Goal: Task Accomplishment & Management: Manage account settings

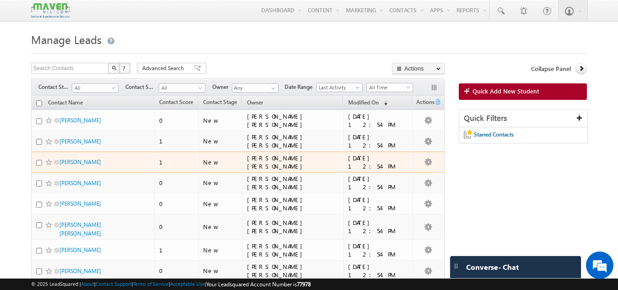
click at [80, 170] on div "Anna Joy" at bounding box center [93, 163] width 114 height 13
click at [115, 168] on div "Anna Joy" at bounding box center [93, 163] width 114 height 13
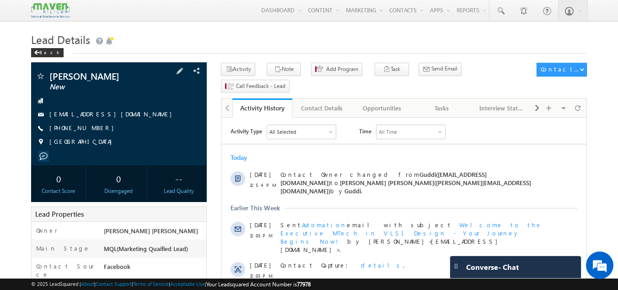
click at [75, 125] on span "+91-9307578553" at bounding box center [83, 127] width 69 height 9
click at [81, 128] on span "[PHONE_NUMBER]" at bounding box center [83, 127] width 69 height 9
click at [81, 128] on span "+91-9307578553" at bounding box center [83, 127] width 69 height 9
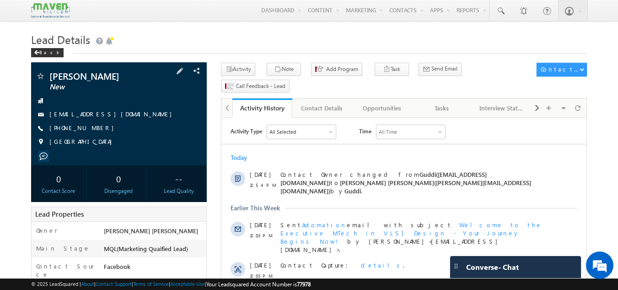
click at [81, 128] on span "+91-9307578553" at bounding box center [83, 127] width 69 height 9
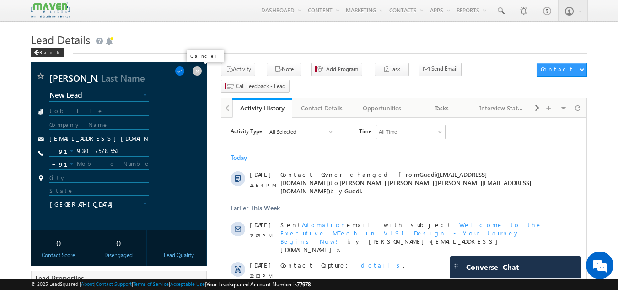
click at [197, 68] on span at bounding box center [197, 71] width 10 height 10
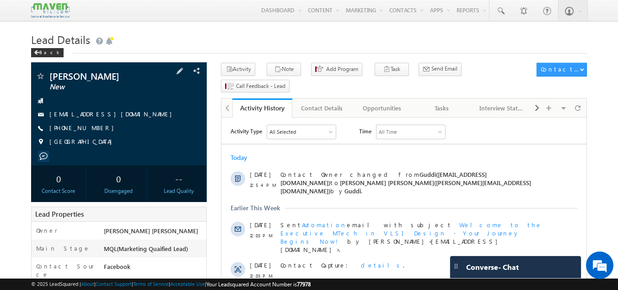
click at [77, 127] on span "+91-9307578553" at bounding box center [83, 127] width 69 height 9
click at [74, 130] on span "+91-9307578553" at bounding box center [83, 127] width 69 height 9
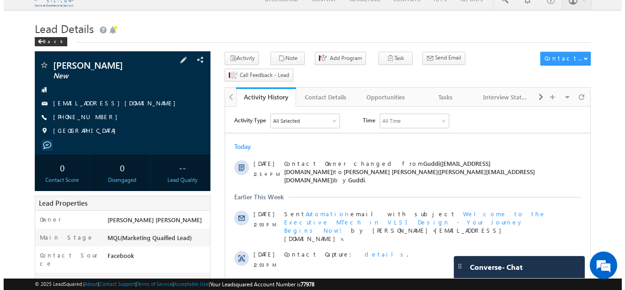
scroll to position [12, 0]
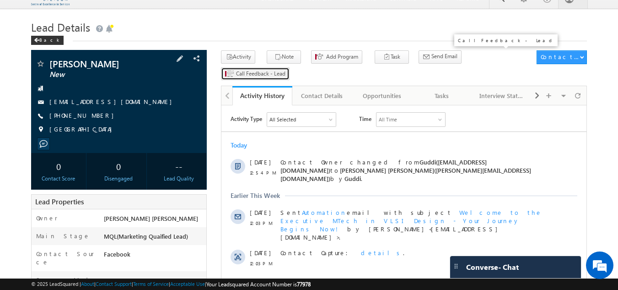
click at [290, 67] on button "Call Feedback - Lead" at bounding box center [255, 73] width 69 height 13
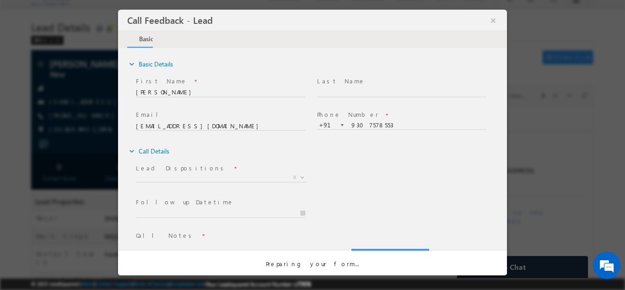
scroll to position [0, 0]
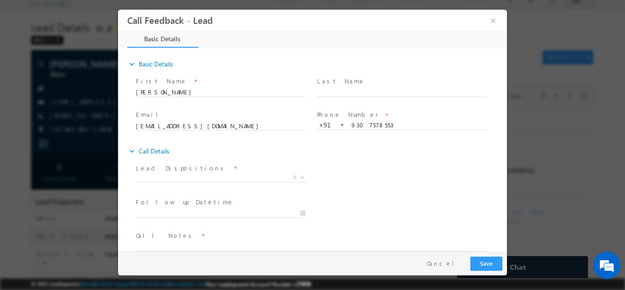
click at [263, 171] on span "Lead Dispositions *" at bounding box center [220, 168] width 169 height 10
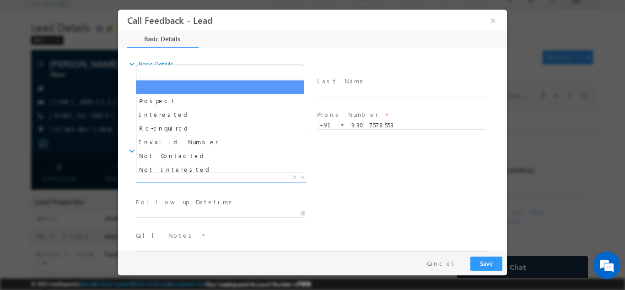
click at [262, 175] on span "X" at bounding box center [221, 176] width 171 height 9
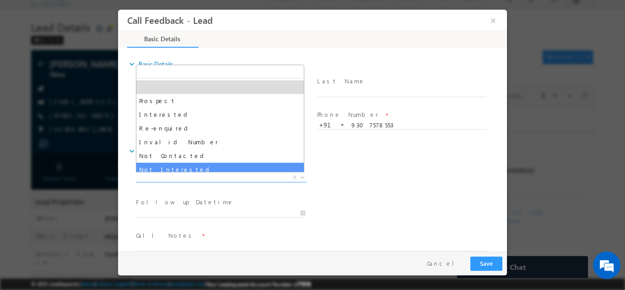
select select "Not Interested"
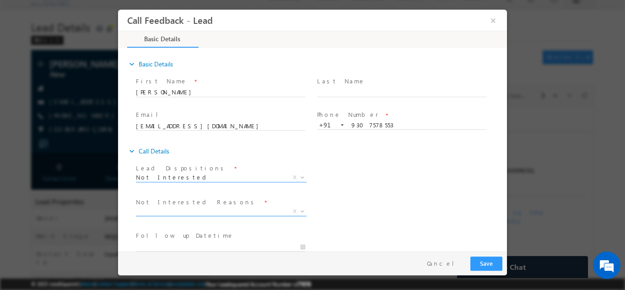
click at [220, 209] on span "X" at bounding box center [221, 210] width 171 height 9
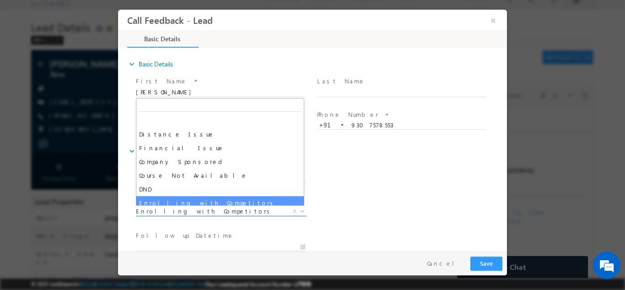
click at [234, 209] on span "Enrolling with Competitors" at bounding box center [210, 210] width 149 height 8
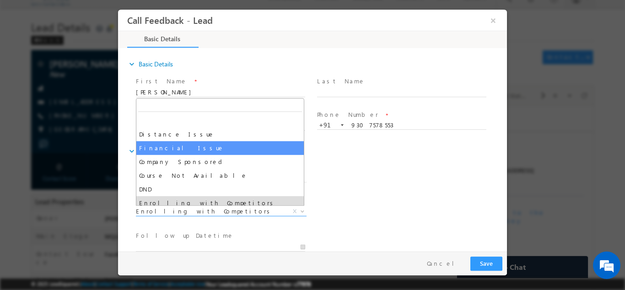
scroll to position [18, 0]
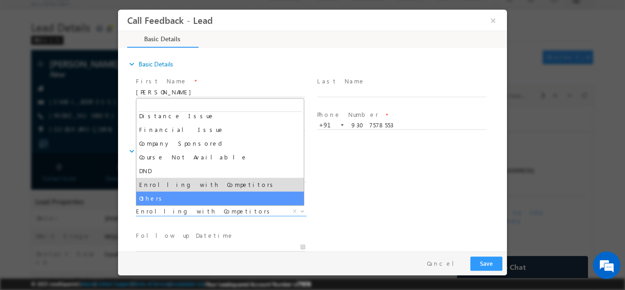
select select "Others"
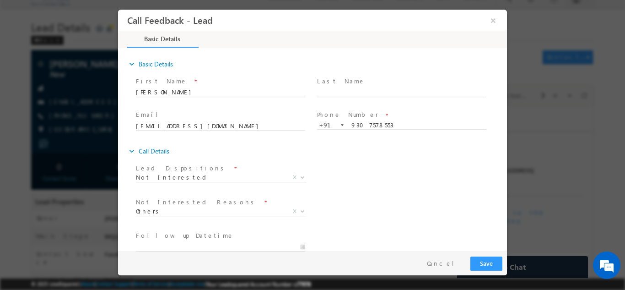
click at [256, 200] on span "Not Interested Reasons *" at bounding box center [220, 202] width 169 height 10
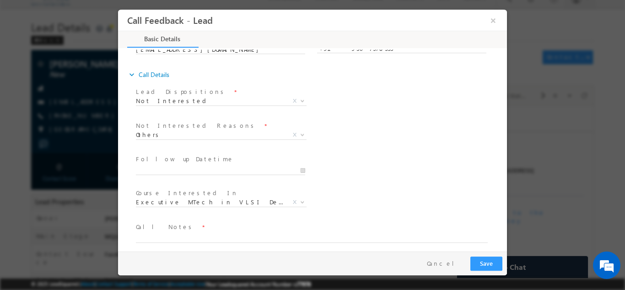
scroll to position [79, 0]
type input "20/08/2025 3:34 PM"
click at [178, 164] on input "20/08/2025 3:34 PM" at bounding box center [220, 167] width 169 height 9
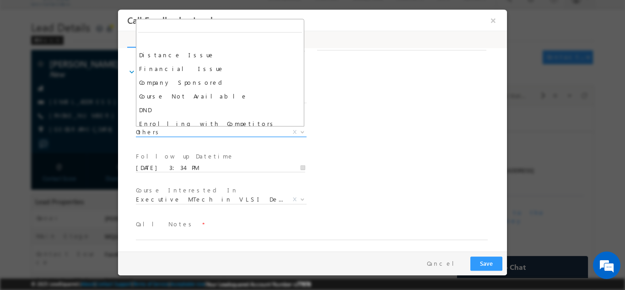
click at [264, 130] on span "Others" at bounding box center [210, 131] width 149 height 8
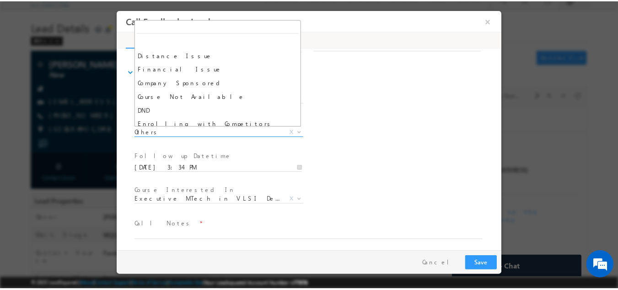
scroll to position [18, 0]
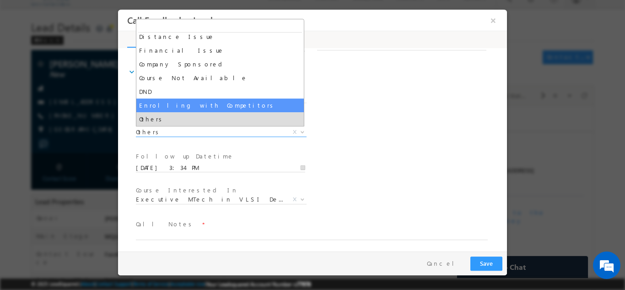
select select "Enrolling with Competitors"
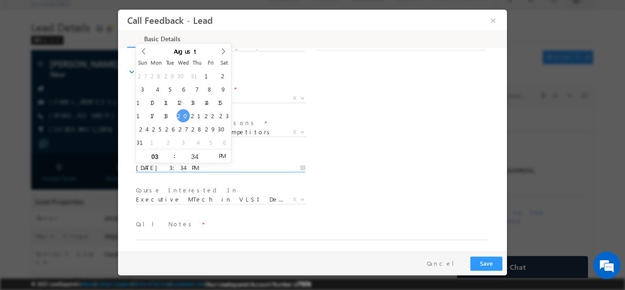
click at [213, 166] on input "20/08/2025 3:34 PM" at bounding box center [220, 167] width 169 height 9
click at [223, 50] on icon at bounding box center [223, 51] width 6 height 6
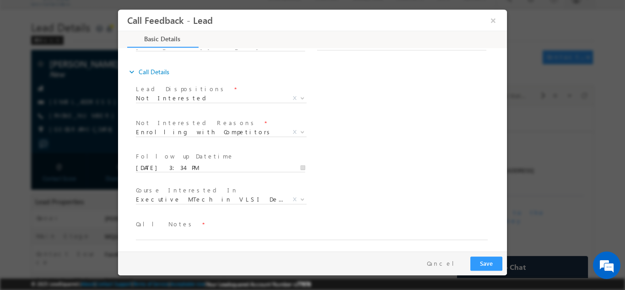
click at [353, 140] on div "Not Interested Reasons * Distance Issue Financial Issue Company Sponsored Cours…" at bounding box center [320, 133] width 373 height 34
click at [189, 164] on input "20/08/2025 3:34 PM" at bounding box center [220, 167] width 169 height 9
click at [218, 229] on textarea at bounding box center [312, 234] width 352 height 11
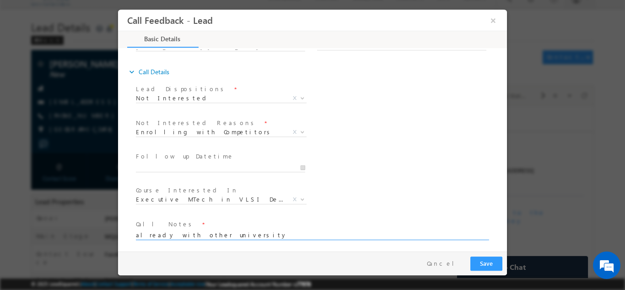
type textarea "already with other university"
click at [478, 261] on button "Save" at bounding box center [486, 263] width 32 height 14
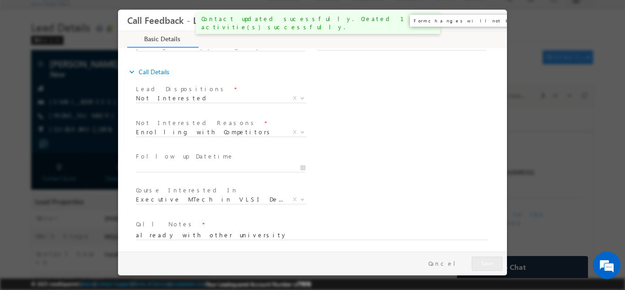
click at [491, 20] on button "×" at bounding box center [493, 19] width 16 height 17
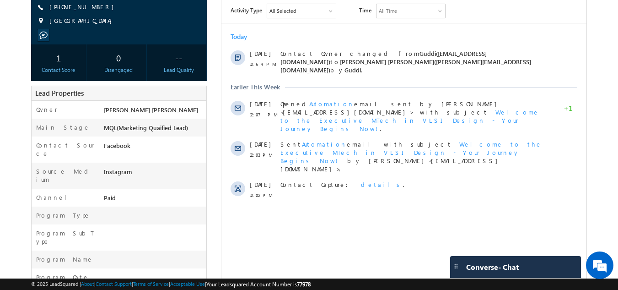
scroll to position [120, 0]
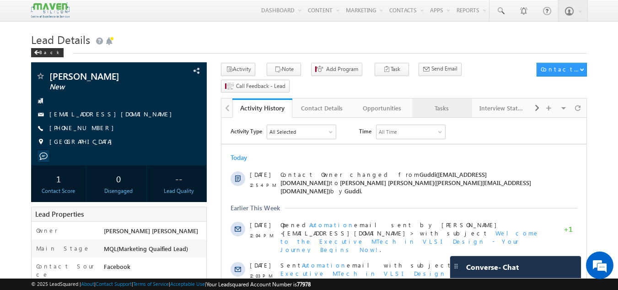
click at [445, 102] on div "Tasks" at bounding box center [441, 107] width 44 height 11
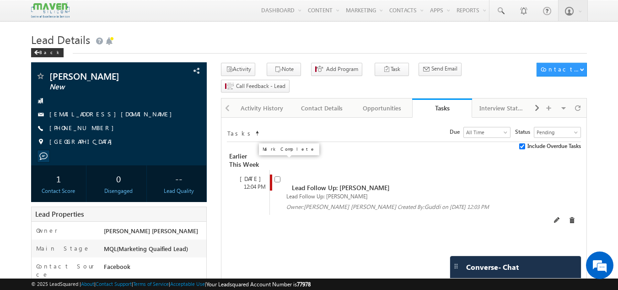
click at [277, 176] on input "checkbox" at bounding box center [277, 179] width 6 height 6
checkbox input "false"
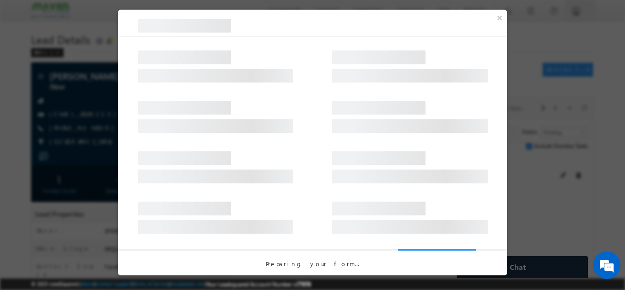
click at [277, 164] on div at bounding box center [216, 159] width 156 height 27
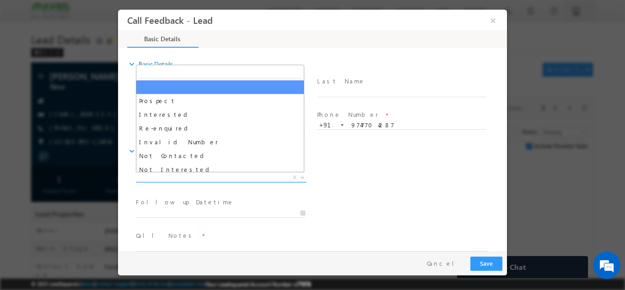
click at [246, 177] on span "X" at bounding box center [221, 176] width 171 height 9
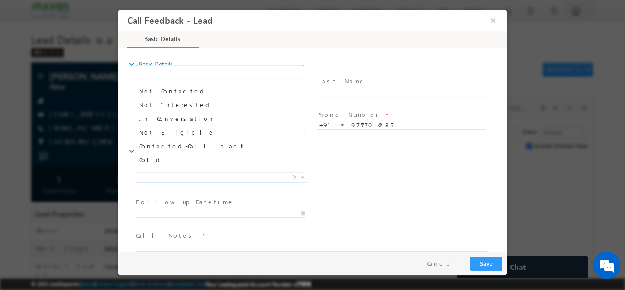
scroll to position [60, 0]
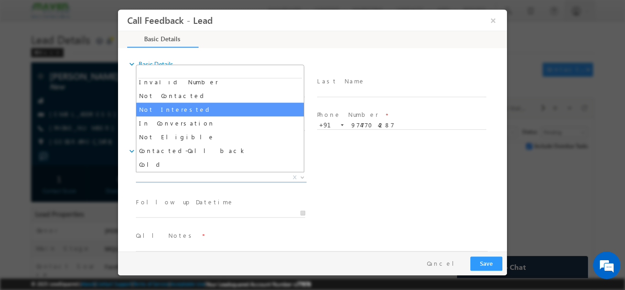
select select "Not Interested"
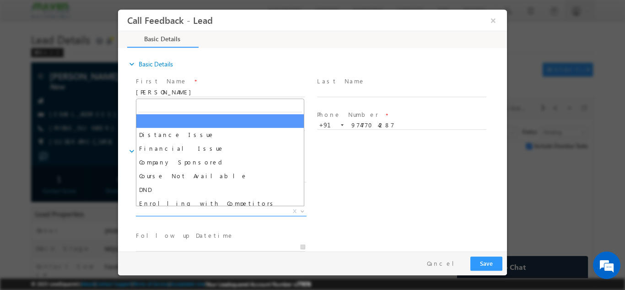
click at [215, 211] on span "X" at bounding box center [221, 210] width 171 height 9
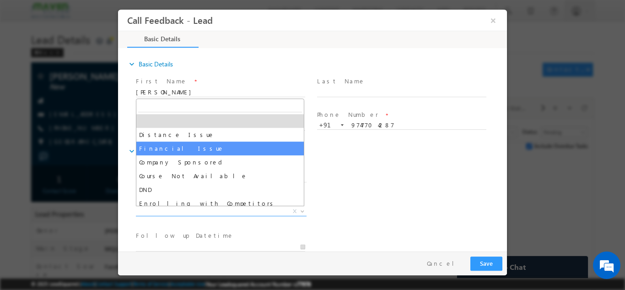
scroll to position [18, 0]
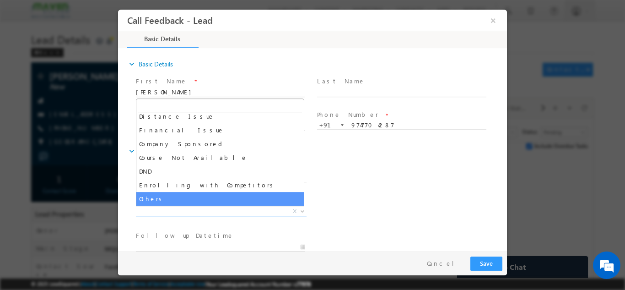
select select "Others"
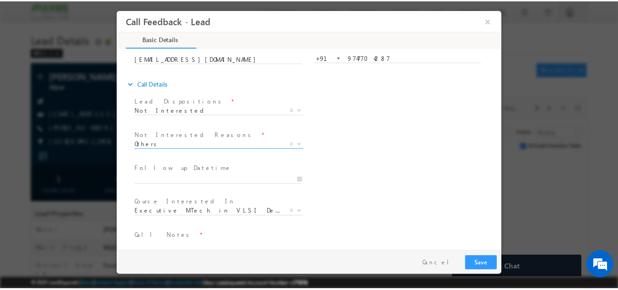
scroll to position [82, 0]
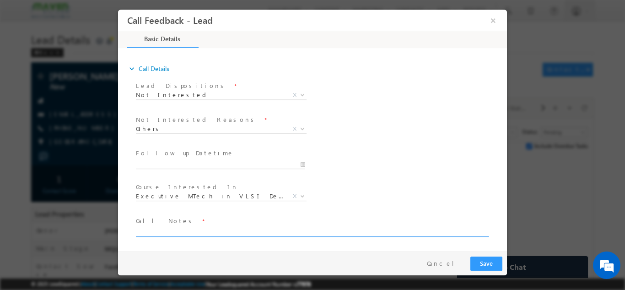
click at [392, 228] on textarea at bounding box center [312, 230] width 352 height 11
type textarea "looking for job not looking for internship or job"
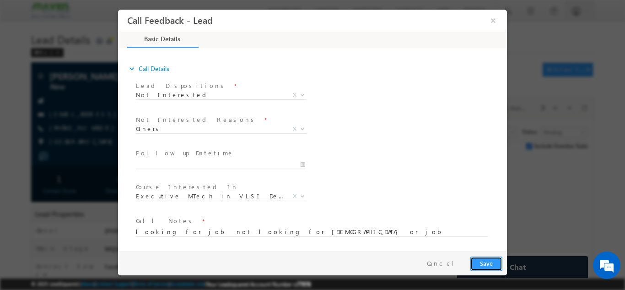
click at [489, 258] on button "Save" at bounding box center [486, 263] width 32 height 14
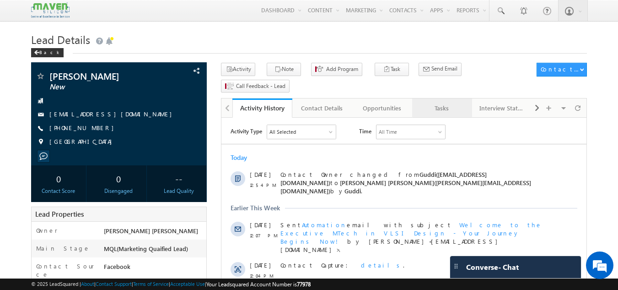
click at [448, 102] on div "Tasks" at bounding box center [441, 107] width 44 height 11
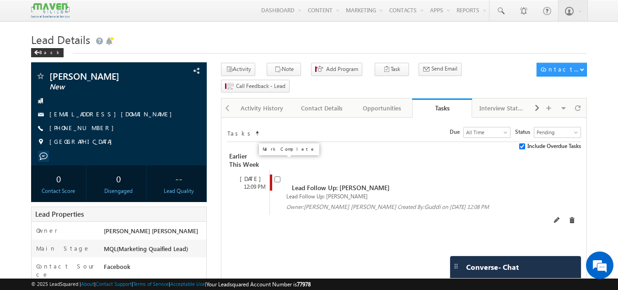
click at [280, 174] on span at bounding box center [277, 178] width 6 height 8
click at [277, 176] on input "checkbox" at bounding box center [277, 179] width 6 height 6
checkbox input "false"
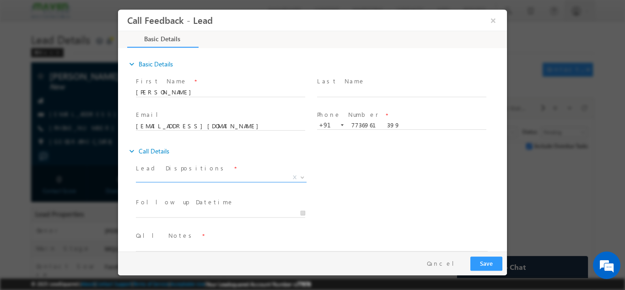
click at [239, 178] on span "X" at bounding box center [221, 176] width 171 height 9
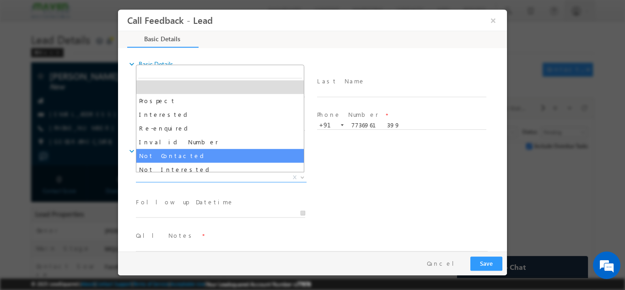
select select "Not Contacted"
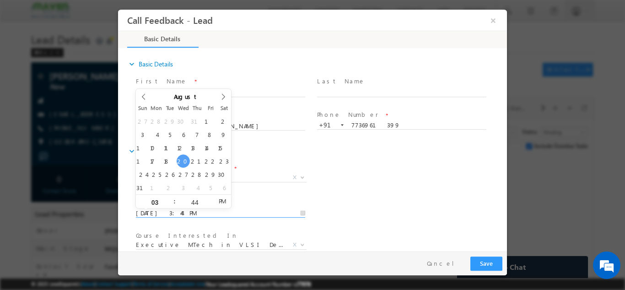
click at [224, 213] on input "20/08/2025 3:44 PM" at bounding box center [220, 212] width 169 height 9
type input "21/08/2025 3:44 PM"
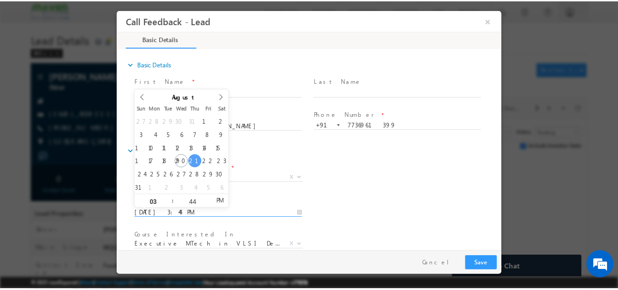
scroll to position [48, 0]
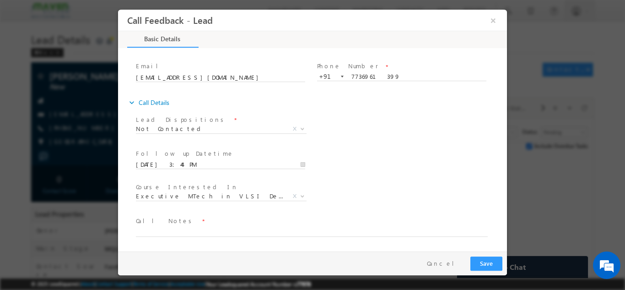
drag, startPoint x: 505, startPoint y: 126, endPoint x: 632, endPoint y: 205, distance: 149.2
click at [352, 231] on textarea at bounding box center [312, 230] width 352 height 11
type textarea "dnp"
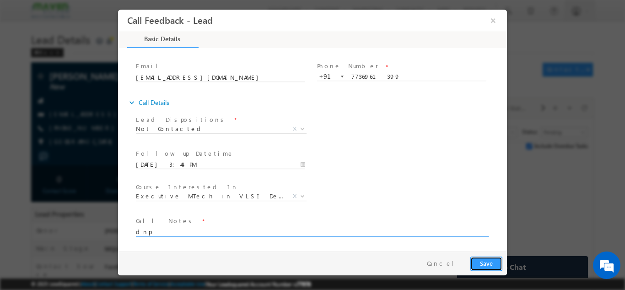
click at [492, 265] on button "Save" at bounding box center [486, 263] width 32 height 14
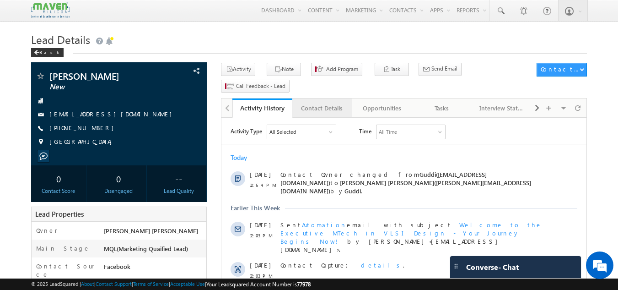
click at [344, 102] on div "Contact Details" at bounding box center [322, 107] width 44 height 11
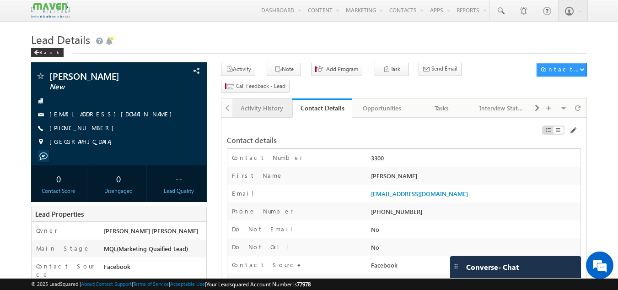
click at [265, 102] on div "Activity History" at bounding box center [262, 107] width 44 height 11
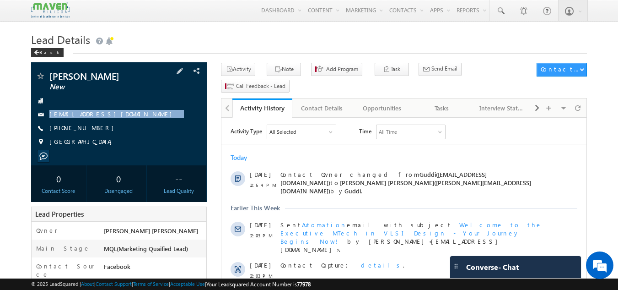
drag, startPoint x: 132, startPoint y: 110, endPoint x: 135, endPoint y: 126, distance: 16.2
click at [135, 126] on div "[PERSON_NAME] New [EMAIL_ADDRESS][DOMAIN_NAME] [PHONE_NUMBER]" at bounding box center [119, 111] width 167 height 80
copy div "[EMAIL_ADDRESS][DOMAIN_NAME]"
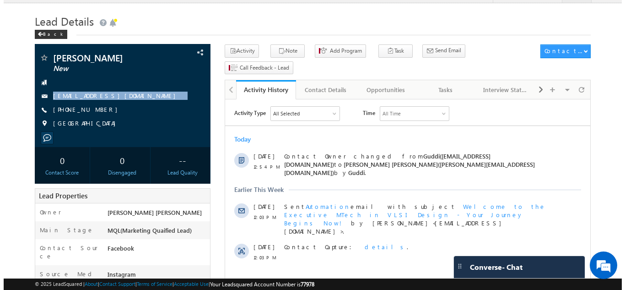
scroll to position [14, 0]
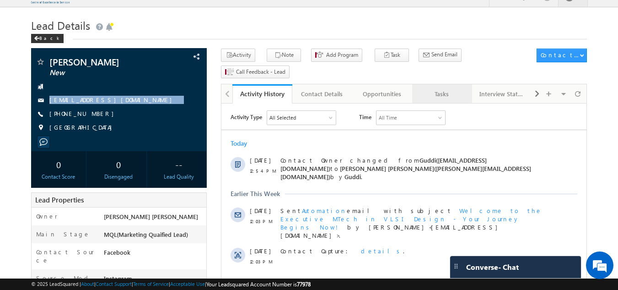
click at [438, 88] on div "Tasks" at bounding box center [441, 93] width 44 height 11
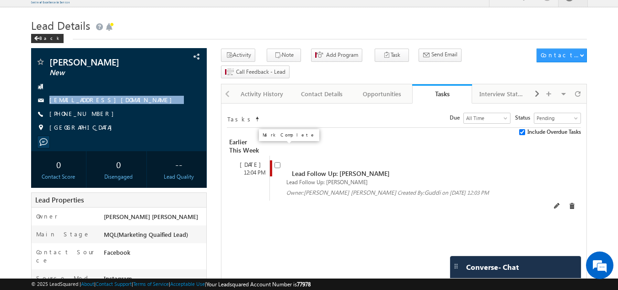
click at [278, 162] on input "checkbox" at bounding box center [277, 165] width 6 height 6
checkbox input "false"
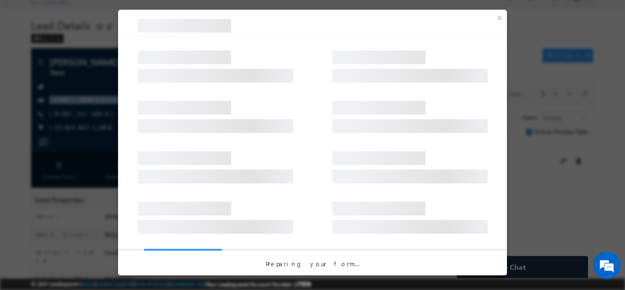
scroll to position [0, 0]
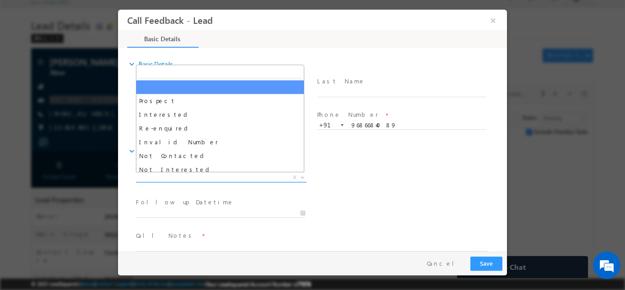
click at [263, 180] on span "X" at bounding box center [221, 176] width 171 height 9
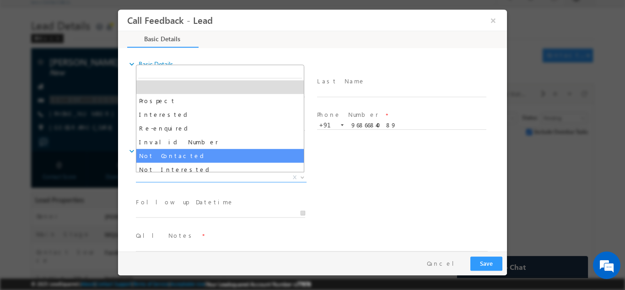
select select "Not Contacted"
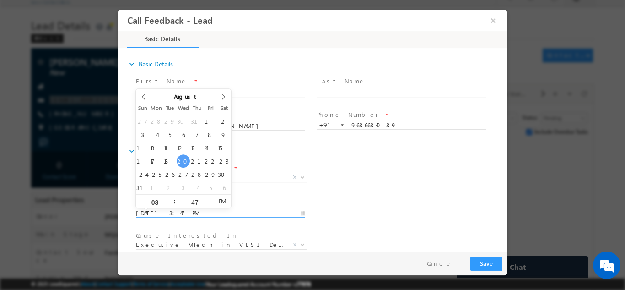
click at [218, 209] on input "20/08/2025 3:47 PM" at bounding box center [220, 212] width 169 height 9
type input "20/08/2025 2:47 PM"
type input "02"
click at [173, 204] on span at bounding box center [170, 204] width 6 height 7
type input "20/08/2025 1:47 PM"
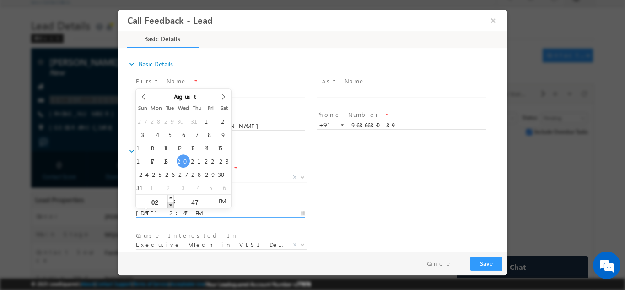
type input "01"
click at [173, 204] on span at bounding box center [170, 204] width 6 height 7
type input "20/08/2025 12:47 PM"
type input "12"
click at [173, 204] on span at bounding box center [170, 204] width 6 height 7
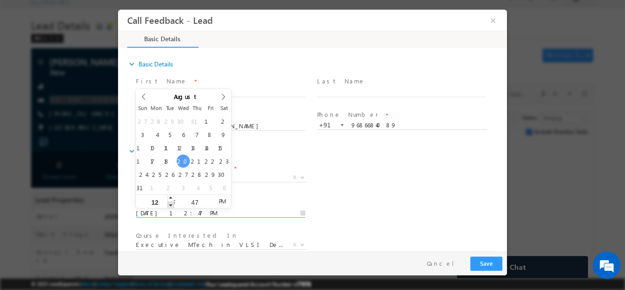
type input "20/08/2025 11:47 AM"
type input "11"
click at [173, 204] on span at bounding box center [170, 204] width 6 height 7
type input "20/08/2025 10:47 AM"
type input "10"
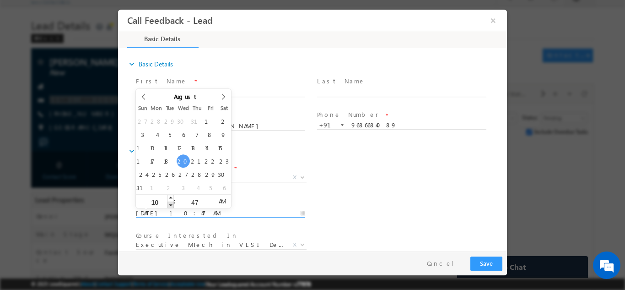
click at [173, 204] on span at bounding box center [170, 204] width 6 height 7
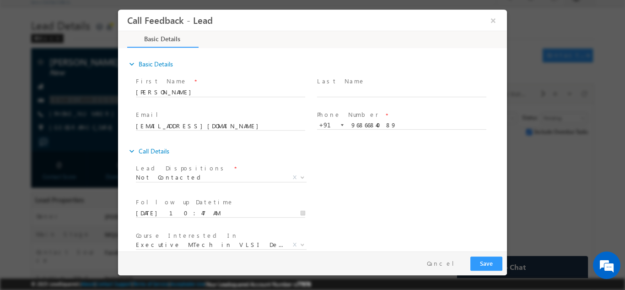
click at [365, 173] on div "Lead Dispositions * Prospect Interested Re-enquired Invalid Number Not Contacte…" at bounding box center [320, 178] width 373 height 34
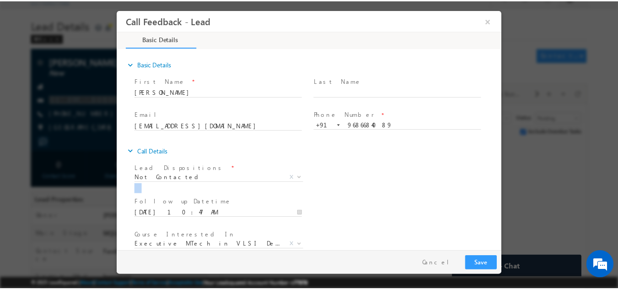
scroll to position [48, 0]
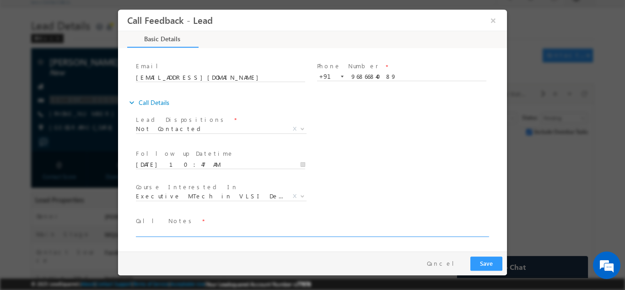
click at [392, 234] on textarea at bounding box center [312, 230] width 352 height 11
type textarea "dnp"
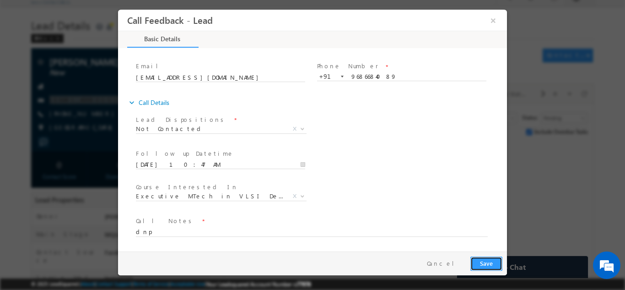
click at [499, 258] on button "Save" at bounding box center [486, 263] width 32 height 14
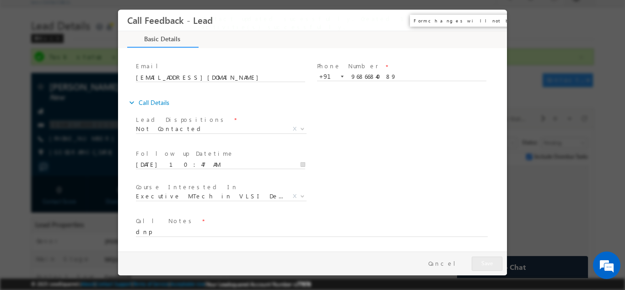
click at [487, 19] on button "×" at bounding box center [493, 19] width 16 height 17
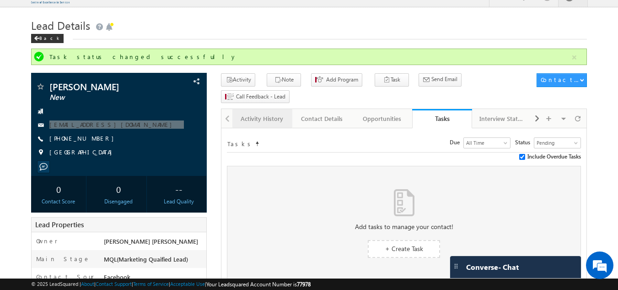
click at [258, 113] on div "Activity History" at bounding box center [262, 118] width 44 height 11
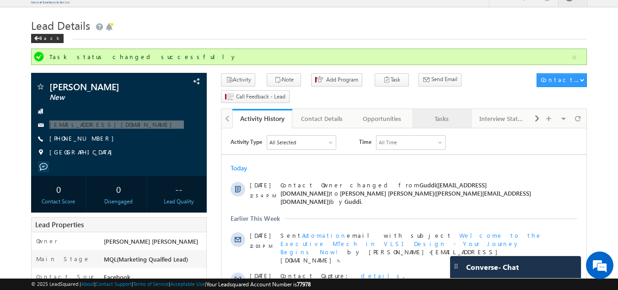
click at [451, 113] on div "Tasks" at bounding box center [441, 118] width 44 height 11
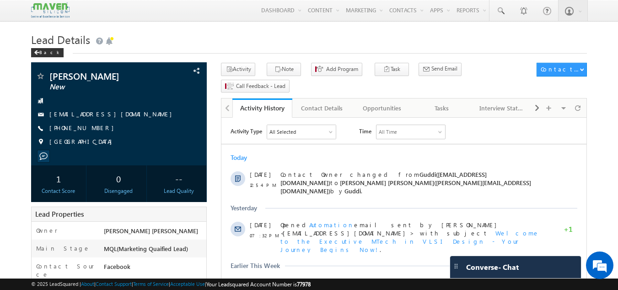
click at [308, 152] on div "[DATE] [DATE] 12:54 PM Contact Owner changed from Guddi([EMAIL_ADDRESS][DOMAIN_…" at bounding box center [403, 245] width 365 height 193
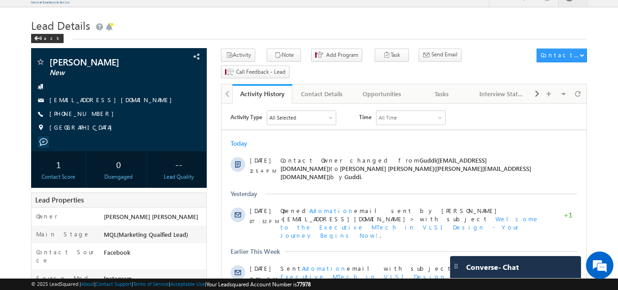
scroll to position [11, 0]
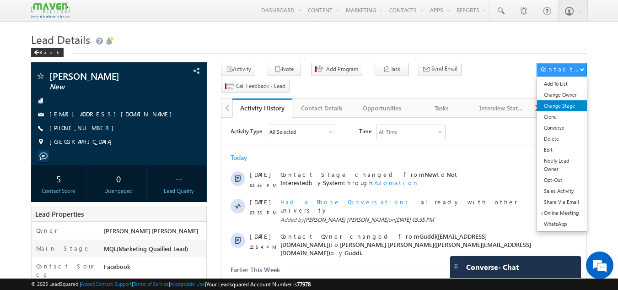
click at [569, 107] on link "Change Stage" at bounding box center [562, 105] width 50 height 11
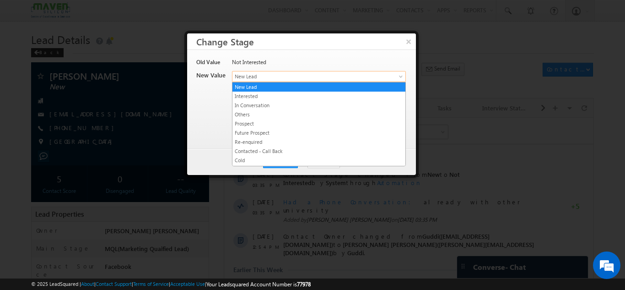
click at [312, 76] on span "New Lead" at bounding box center [303, 76] width 143 height 8
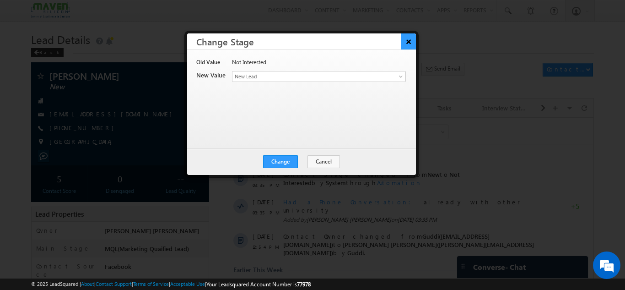
click at [410, 43] on button "×" at bounding box center [408, 41] width 15 height 16
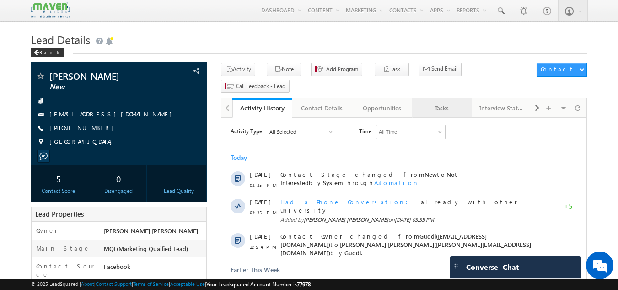
click at [453, 102] on div "Tasks" at bounding box center [441, 107] width 44 height 11
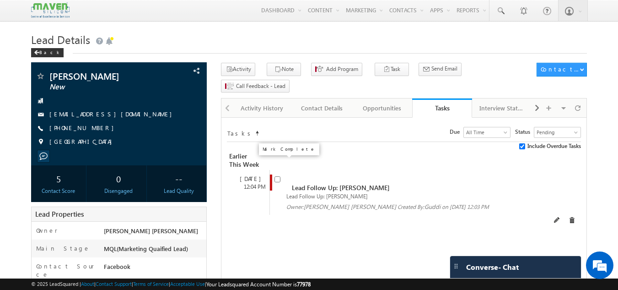
click at [278, 176] on input "checkbox" at bounding box center [277, 179] width 6 height 6
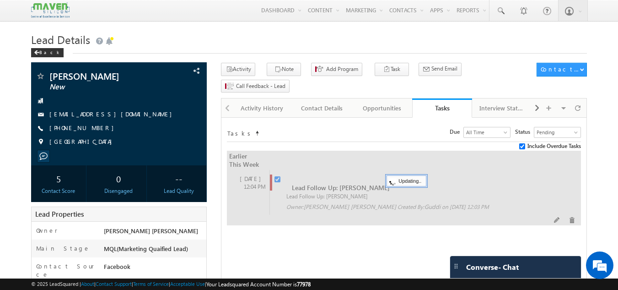
checkbox input "false"
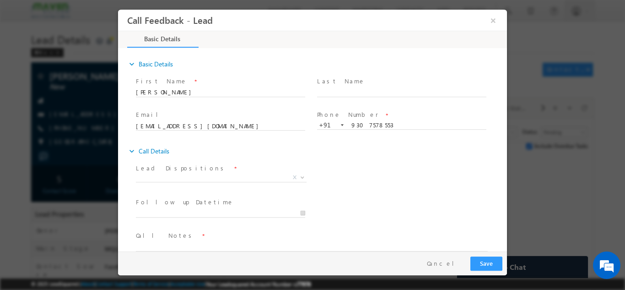
click at [558, 218] on div at bounding box center [312, 145] width 625 height 290
click at [252, 176] on span "X" at bounding box center [221, 176] width 171 height 9
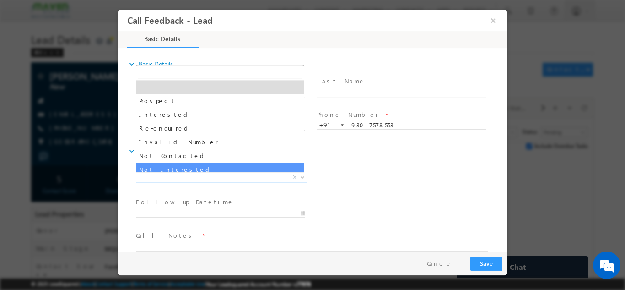
select select "Not Interested"
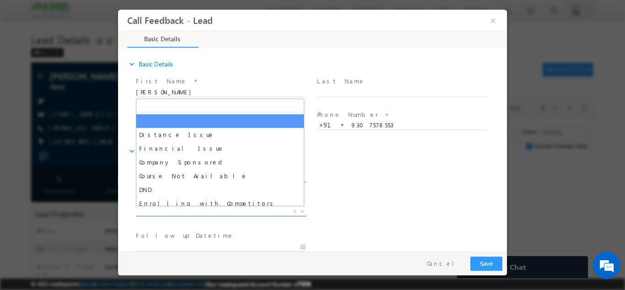
click at [181, 211] on span "X" at bounding box center [221, 210] width 171 height 9
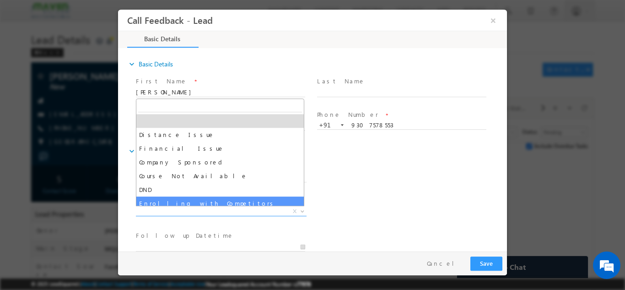
drag, startPoint x: 299, startPoint y: 150, endPoint x: 279, endPoint y: 204, distance: 57.3
select select "Enrolling with Competitors"
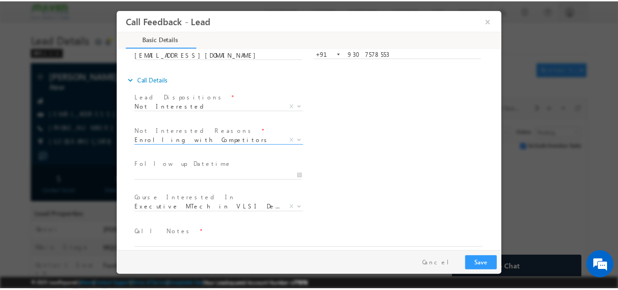
scroll to position [82, 0]
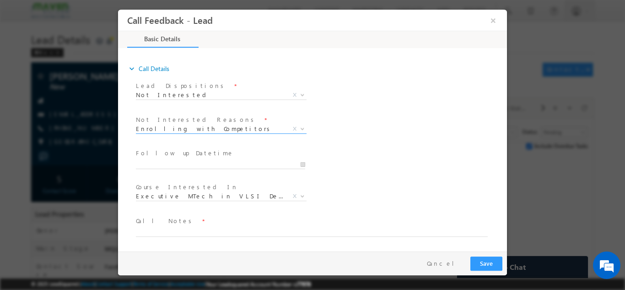
drag, startPoint x: 505, startPoint y: 106, endPoint x: 633, endPoint y: 206, distance: 161.9
click at [176, 231] on textarea at bounding box center [312, 230] width 352 height 11
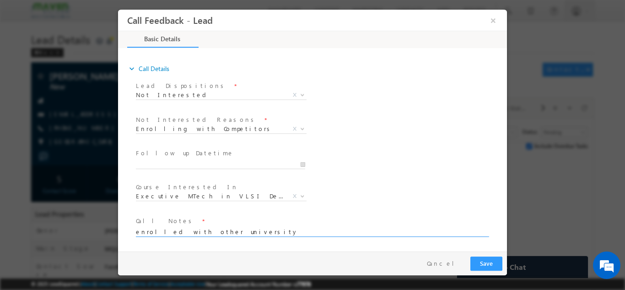
type textarea "enrolled with other university"
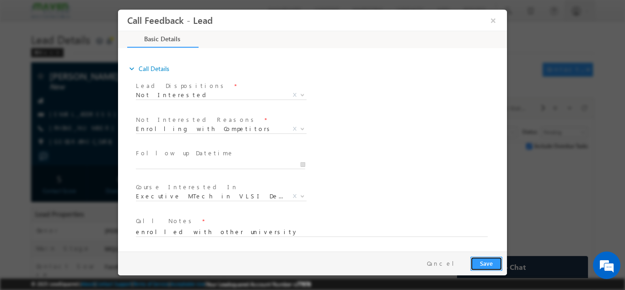
click at [489, 266] on button "Save" at bounding box center [486, 263] width 32 height 14
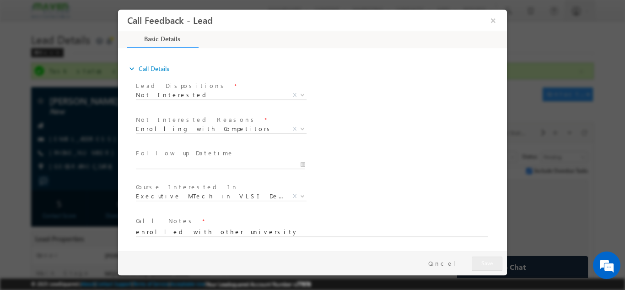
click at [537, 88] on div at bounding box center [312, 145] width 625 height 290
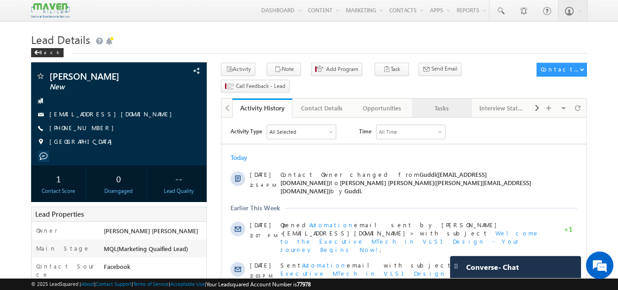
click at [446, 98] on link "Tasks" at bounding box center [442, 107] width 60 height 19
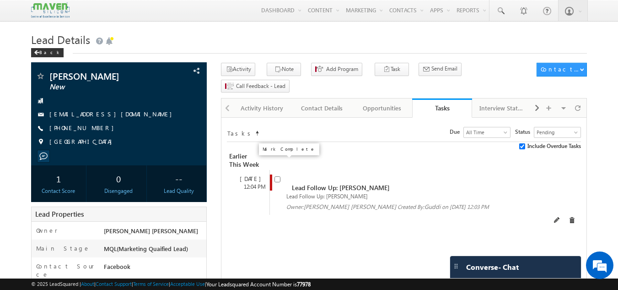
click at [278, 176] on input "checkbox" at bounding box center [277, 179] width 6 height 6
checkbox input "false"
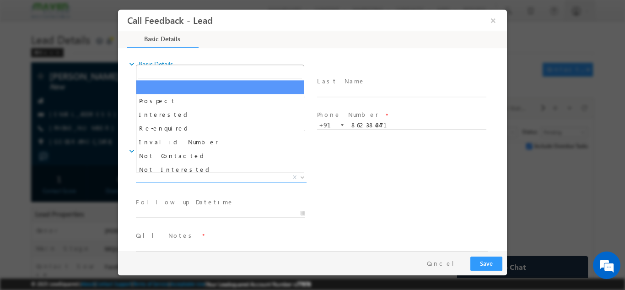
click at [225, 174] on span "X" at bounding box center [221, 176] width 171 height 9
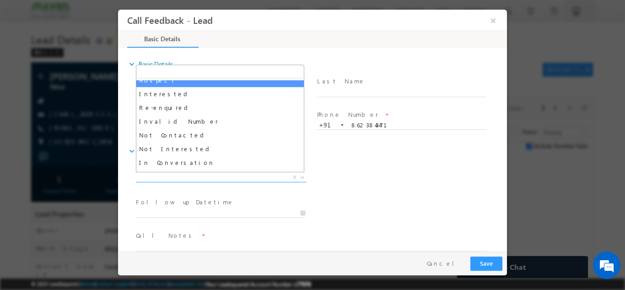
scroll to position [21, 0]
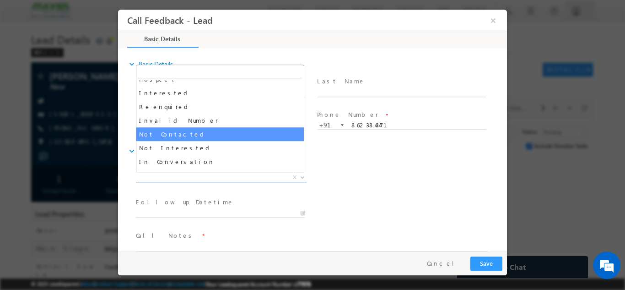
select select "Not Contacted"
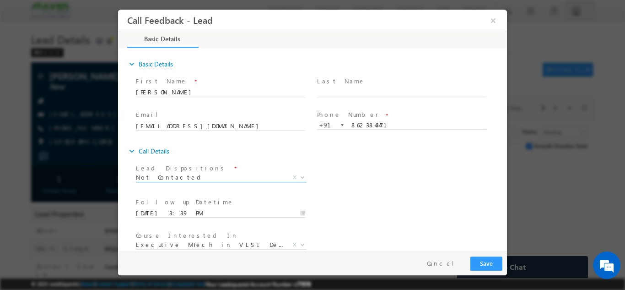
click at [247, 211] on input "20/08/2025 3:39 PM" at bounding box center [220, 212] width 169 height 9
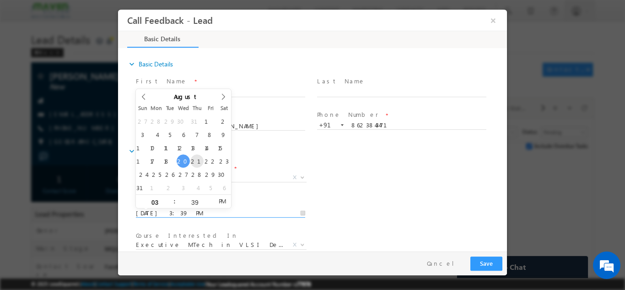
type input "21/08/2025 3:39 PM"
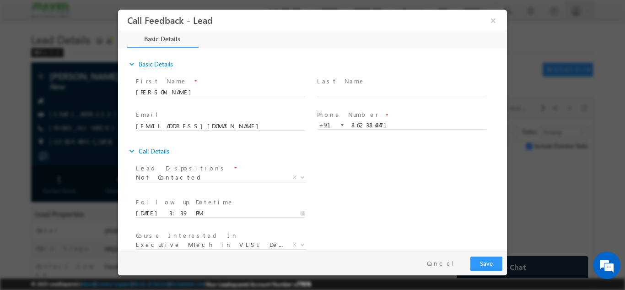
click at [392, 162] on div "Lead Dispositions * Prospect Interested Re-enquired Invalid Number Not Contacte…" at bounding box center [320, 178] width 373 height 34
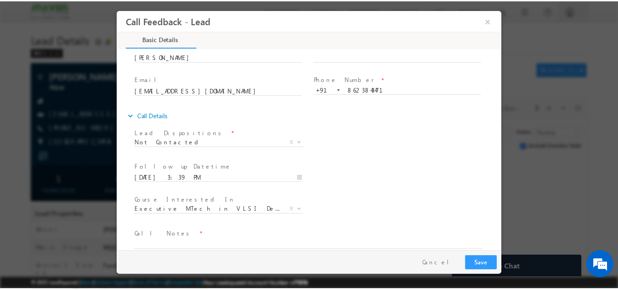
scroll to position [48, 0]
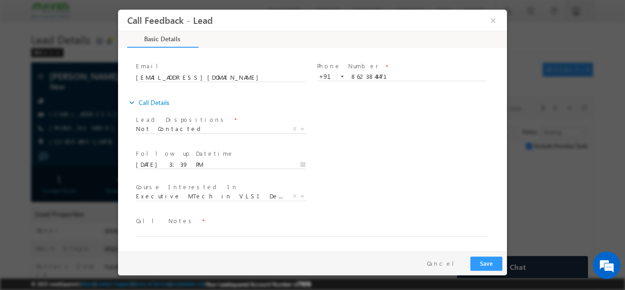
drag, startPoint x: 505, startPoint y: 131, endPoint x: 633, endPoint y: 228, distance: 161.3
click at [248, 231] on textarea at bounding box center [312, 230] width 352 height 11
type textarea "RNR"
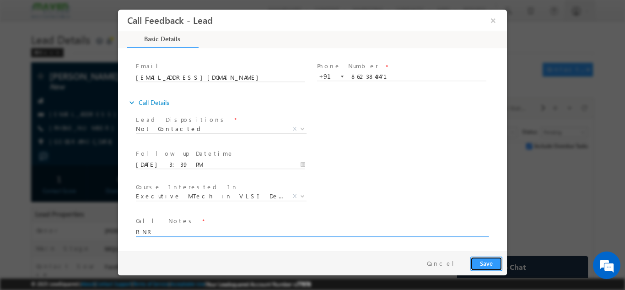
click at [477, 258] on button "Save" at bounding box center [486, 263] width 32 height 14
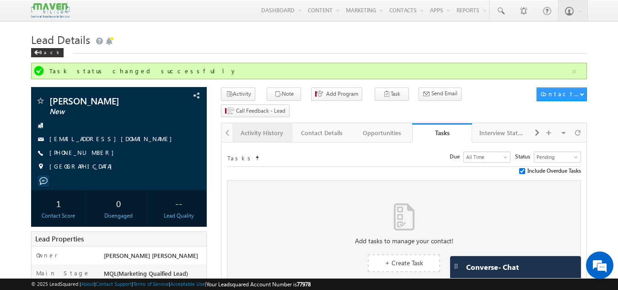
click at [278, 126] on link "Activity History" at bounding box center [262, 132] width 60 height 19
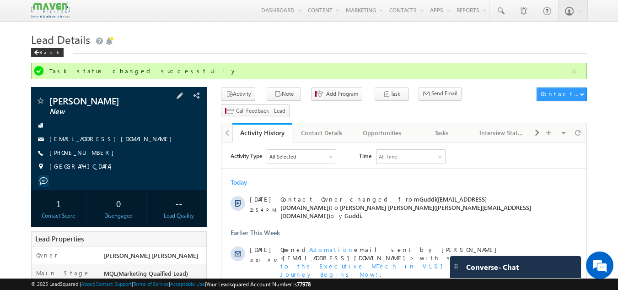
click at [77, 149] on span "+91-8623843471" at bounding box center [83, 152] width 69 height 9
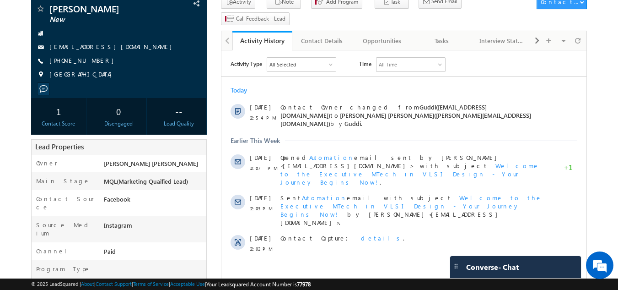
scroll to position [0, 0]
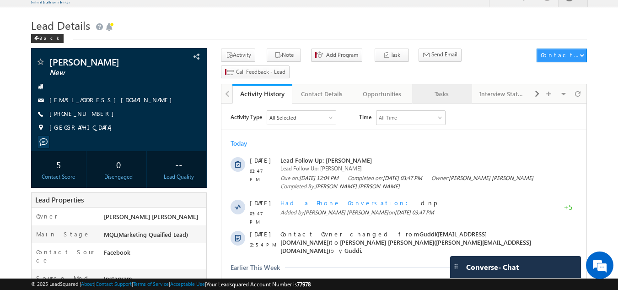
click at [455, 84] on link "Tasks" at bounding box center [442, 93] width 60 height 19
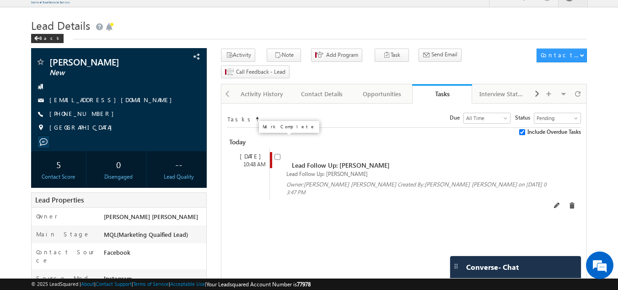
click at [280, 154] on input "checkbox" at bounding box center [277, 157] width 6 height 6
checkbox input "false"
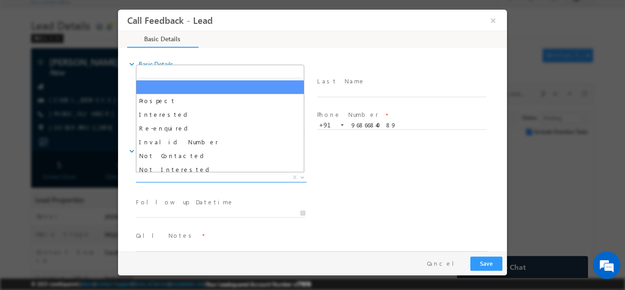
click at [250, 180] on span "X" at bounding box center [221, 176] width 171 height 9
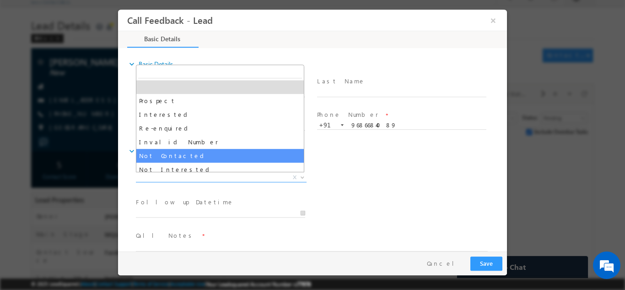
select select "Not Contacted"
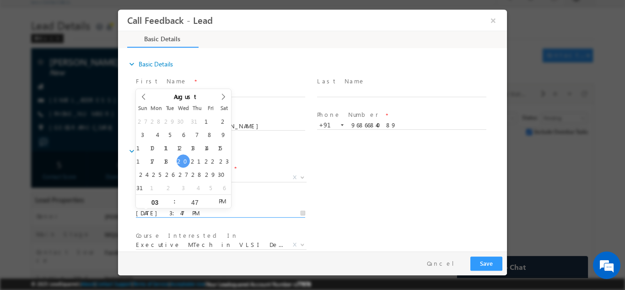
click at [221, 210] on input "20/08/2025 3:47 PM" at bounding box center [220, 212] width 169 height 9
type input "21/08/2025 3:47 PM"
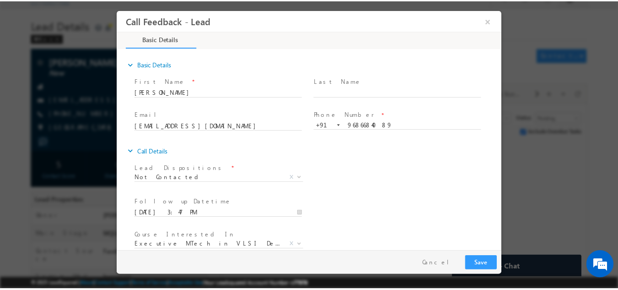
scroll to position [48, 0]
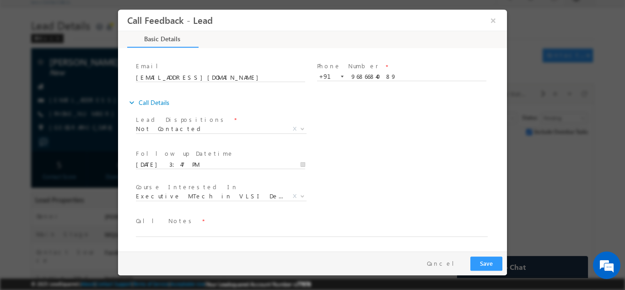
drag, startPoint x: 505, startPoint y: 105, endPoint x: 632, endPoint y: 191, distance: 153.9
click at [408, 229] on textarea at bounding box center [312, 230] width 352 height 11
type textarea "dnp"
click at [494, 259] on button "Save" at bounding box center [486, 263] width 32 height 14
